Goal: Register for event/course

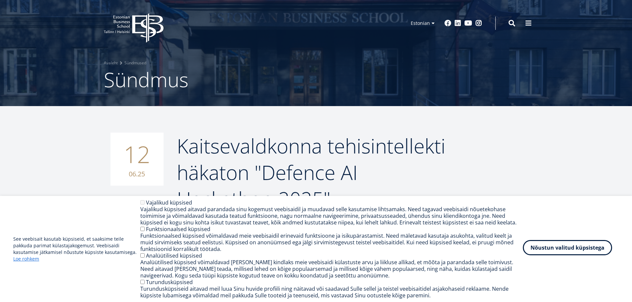
click at [542, 249] on button "Nõustun valitud küpsistega" at bounding box center [567, 247] width 89 height 15
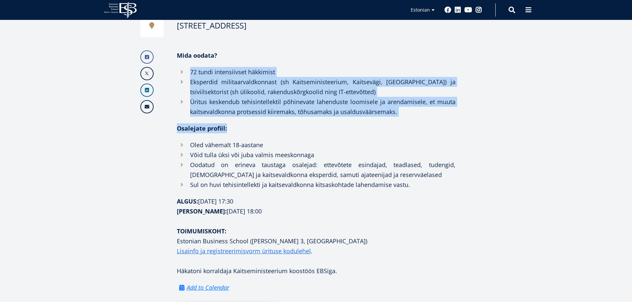
scroll to position [235, 0]
drag, startPoint x: 191, startPoint y: 140, endPoint x: 399, endPoint y: 109, distance: 210.3
click at [399, 109] on ul "72 tundi intensiivset häkkimist Eksperdid militaarvaldkonnast (sh Kaitseministe…" at bounding box center [316, 92] width 279 height 50
copy ul "72 tundi intensiivset häkkimist Eksperdid militaarvaldkonnast (sh Kaitseministe…"
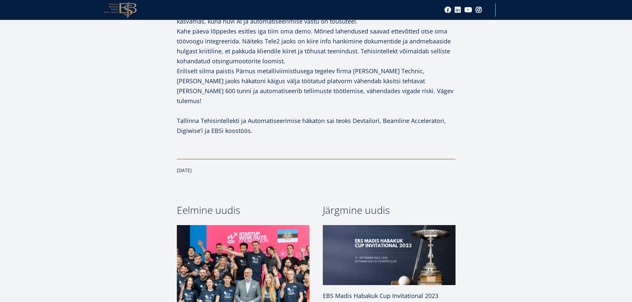
scroll to position [599, 0]
